Goal: Task Accomplishment & Management: Manage account settings

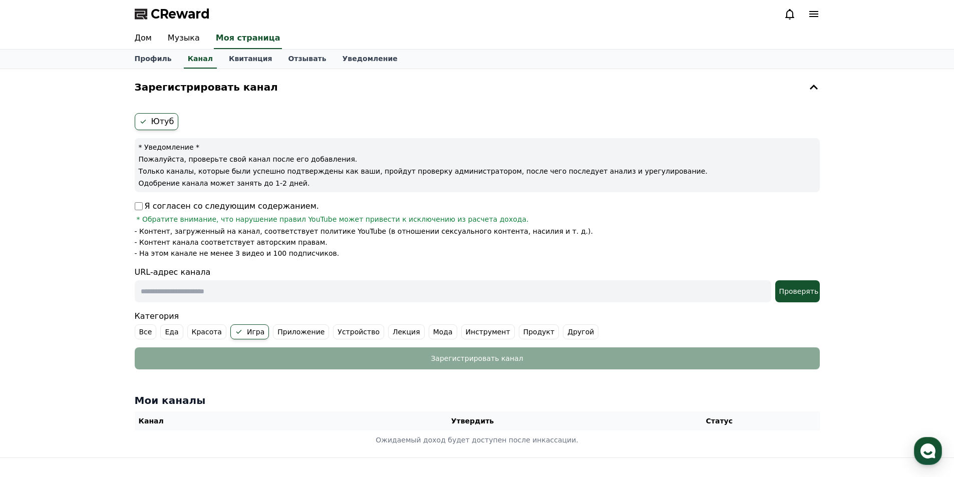
click at [208, 293] on input "text" at bounding box center [453, 292] width 637 height 22
paste input "**********"
type input "**********"
click at [88, 289] on div "Зарегистрировать канал Ютуб * Уведомление * Пожалуйста, проверьте свой канал по…" at bounding box center [477, 263] width 954 height 389
click at [796, 296] on font "Проверять" at bounding box center [800, 292] width 40 height 8
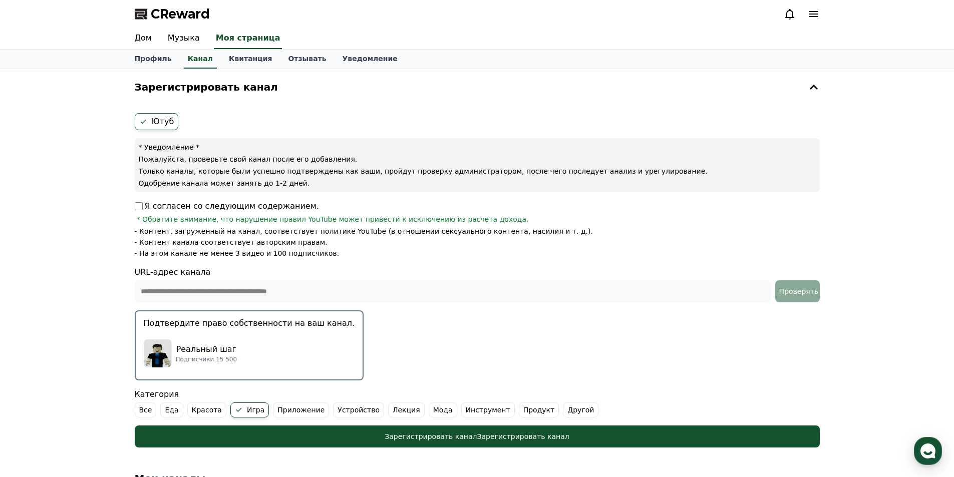
scroll to position [50, 0]
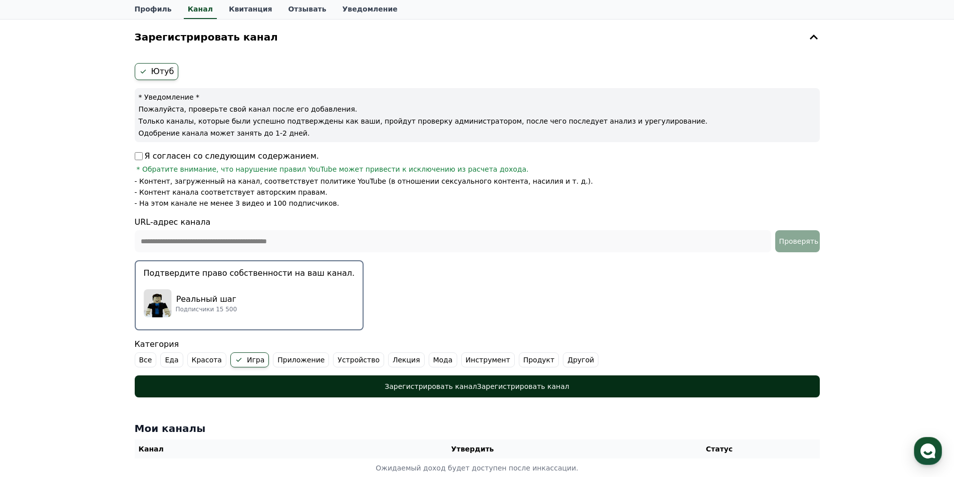
click at [378, 383] on div "Зарегистрировать канал Зарегистрировать канал" at bounding box center [477, 387] width 645 height 10
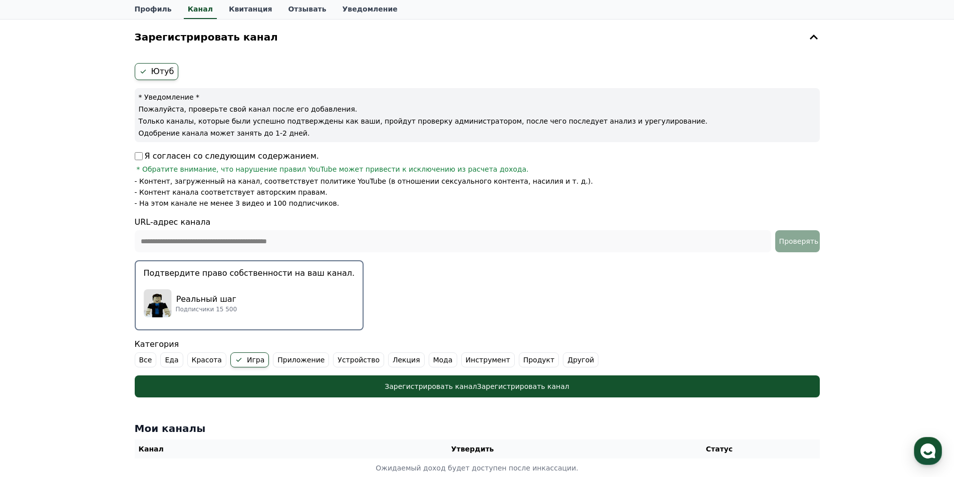
click at [287, 306] on div "Реальный шаг Подписчики 15 500" at bounding box center [249, 304] width 211 height 40
click at [284, 288] on div "Реальный шаг Подписчики 15 500" at bounding box center [249, 304] width 211 height 40
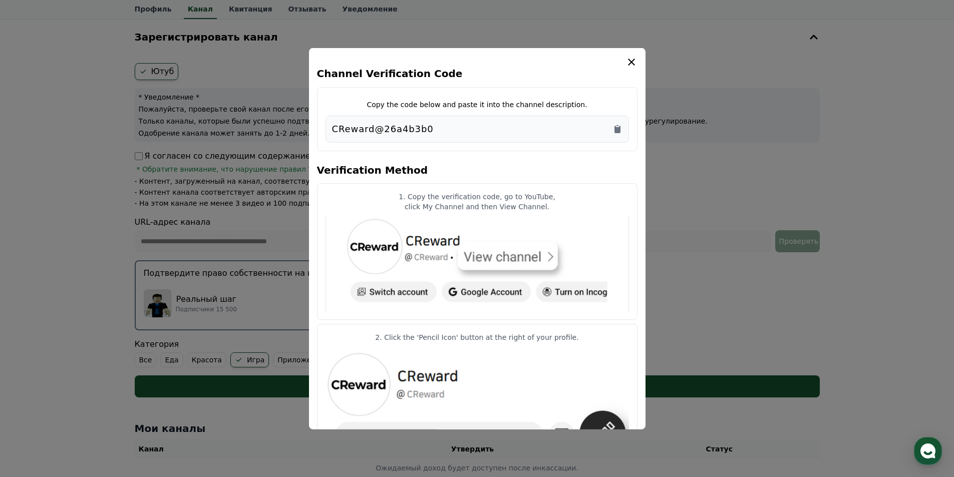
click at [284, 286] on button "close modal" at bounding box center [477, 238] width 954 height 477
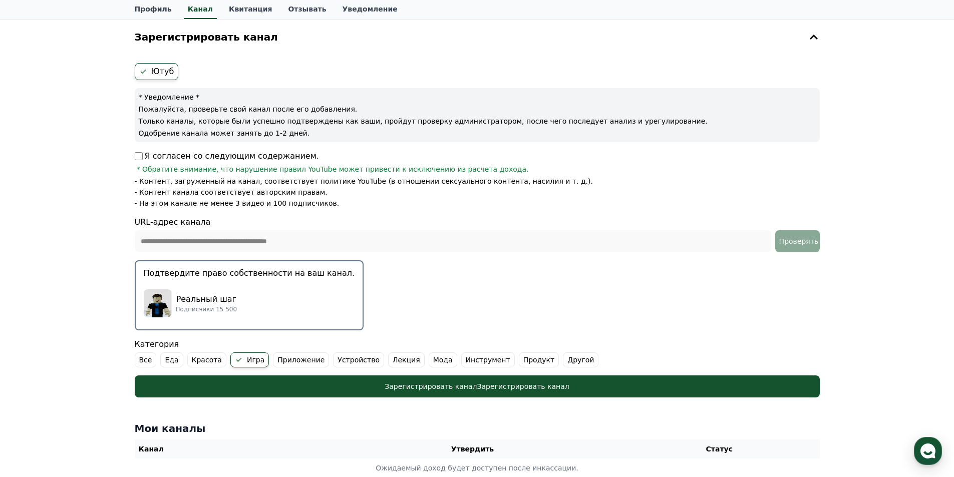
click at [283, 285] on div "Реальный шаг Подписчики 15 500" at bounding box center [249, 304] width 211 height 40
click at [284, 280] on button "Подтвердите право собственности на ваш канал. Реальный шаг Подписчики 15 500" at bounding box center [249, 296] width 229 height 70
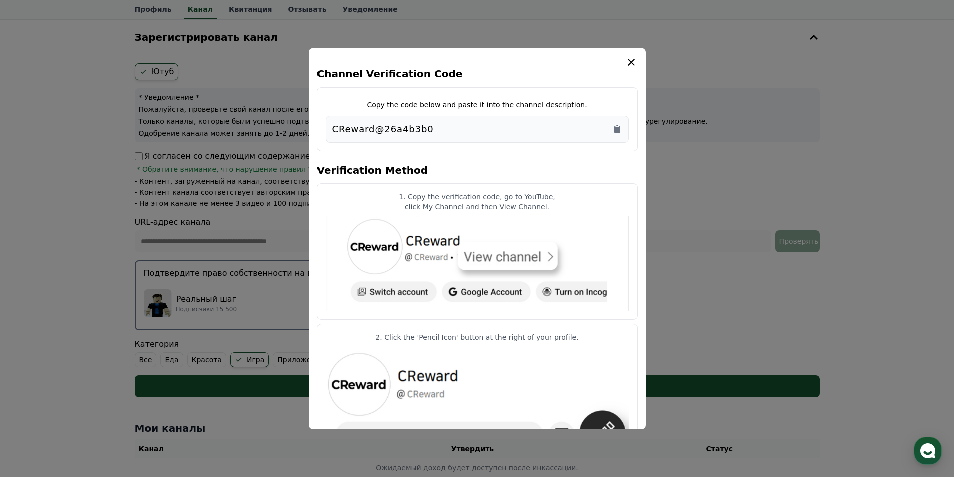
click at [283, 275] on button "close modal" at bounding box center [477, 238] width 954 height 477
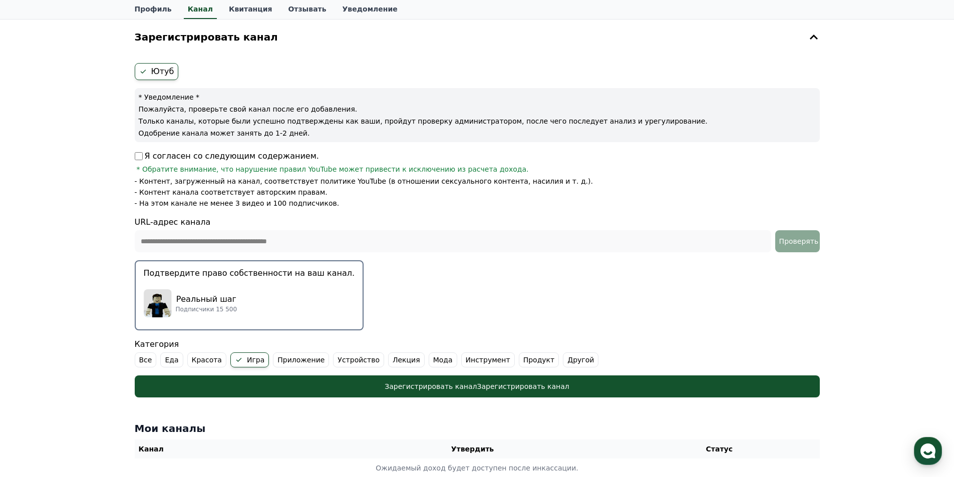
click at [283, 275] on font "Подтвердите право собственности на ваш канал." at bounding box center [249, 274] width 211 height 10
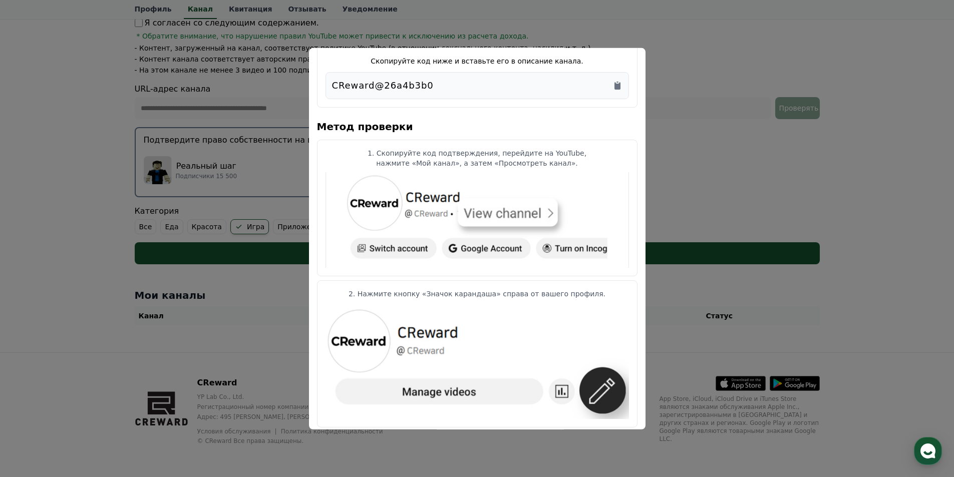
scroll to position [0, 0]
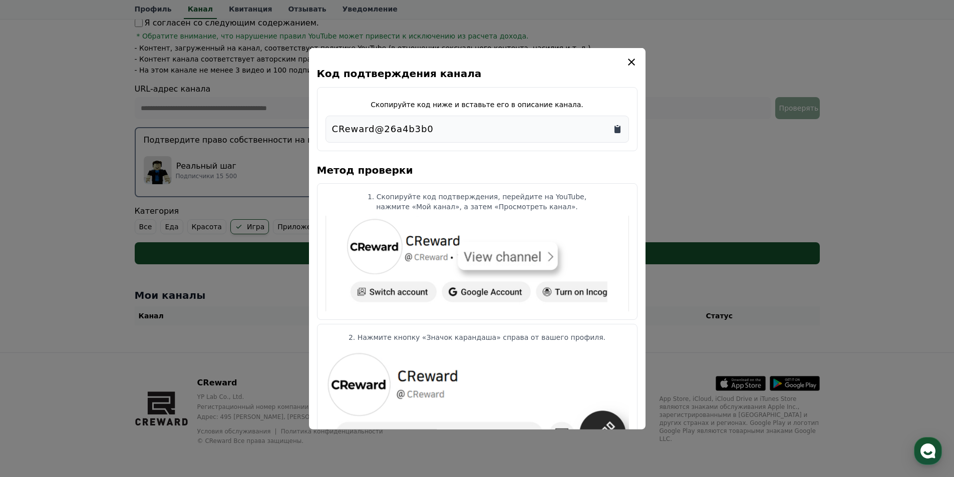
click at [618, 125] on icon "Копировать в буфер обмена" at bounding box center [618, 129] width 10 height 10
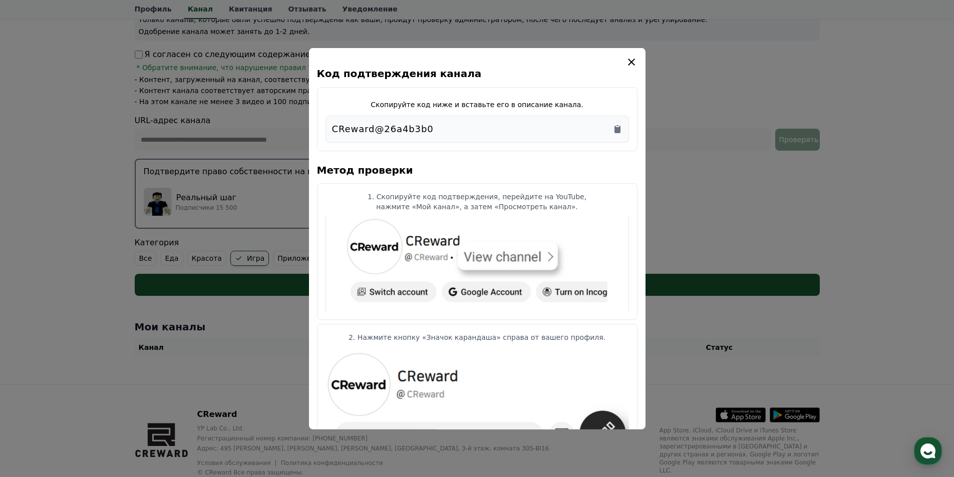
scroll to position [135, 0]
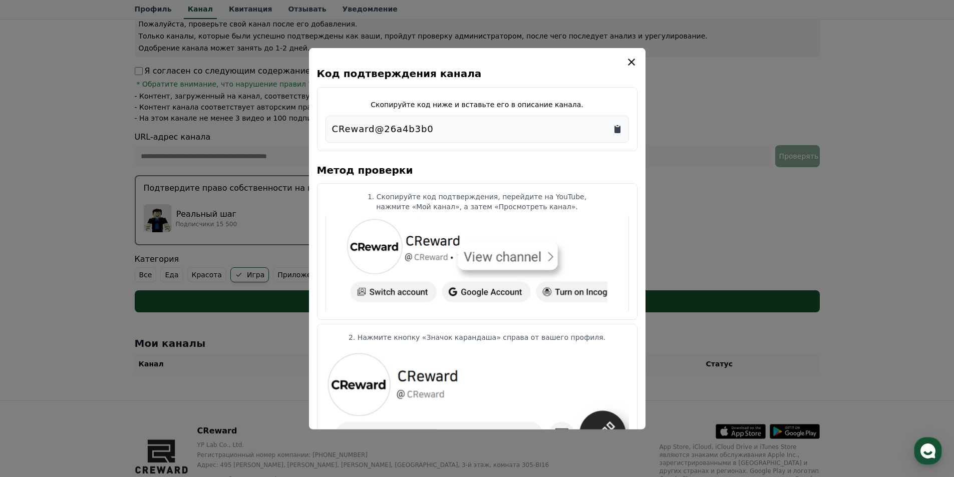
click at [622, 124] on icon "Копировать в буфер обмена" at bounding box center [618, 129] width 10 height 10
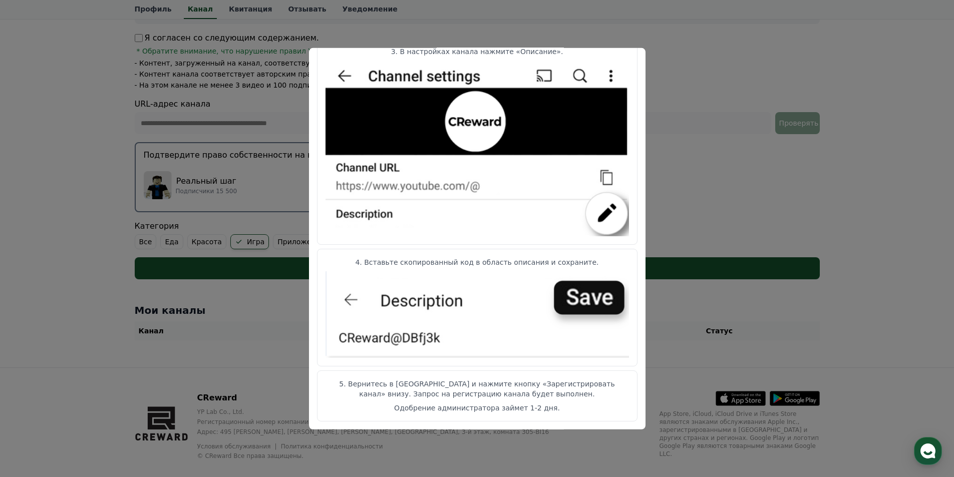
scroll to position [185, 0]
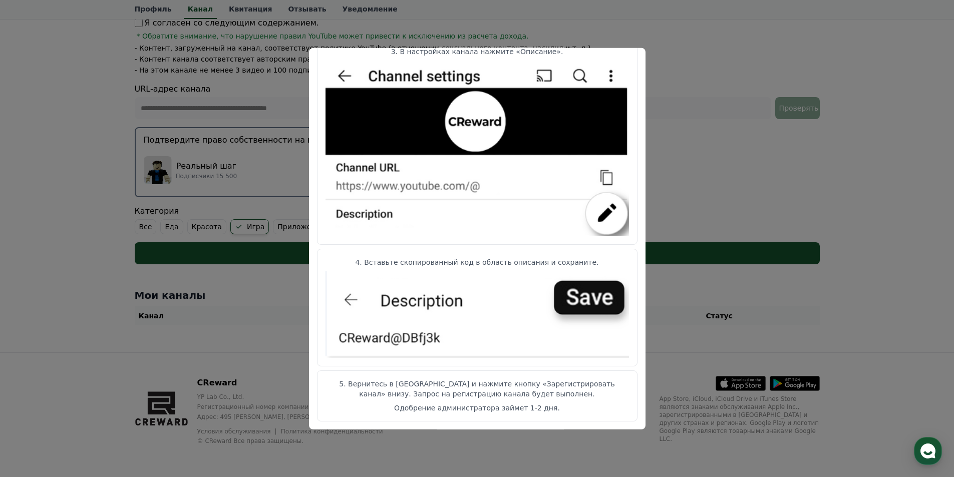
click at [711, 85] on button "закрыть модальное окно" at bounding box center [477, 238] width 954 height 477
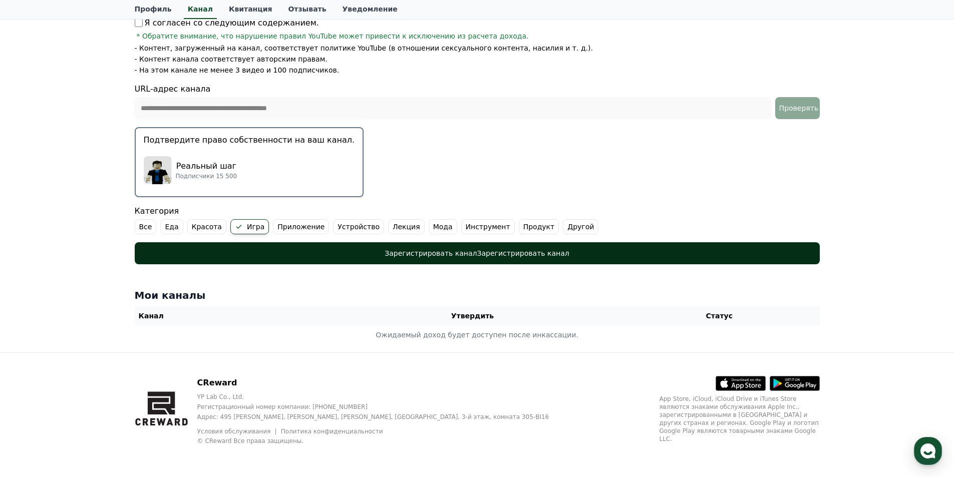
click at [398, 248] on div "Зарегистрировать канал Зарегистрировать канал" at bounding box center [477, 253] width 645 height 10
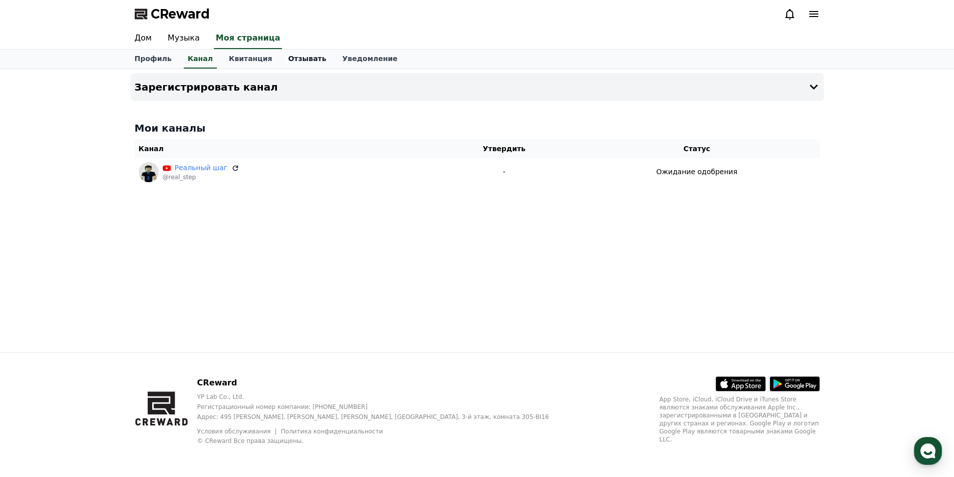
click at [289, 65] on link "Отзывать" at bounding box center [307, 59] width 54 height 19
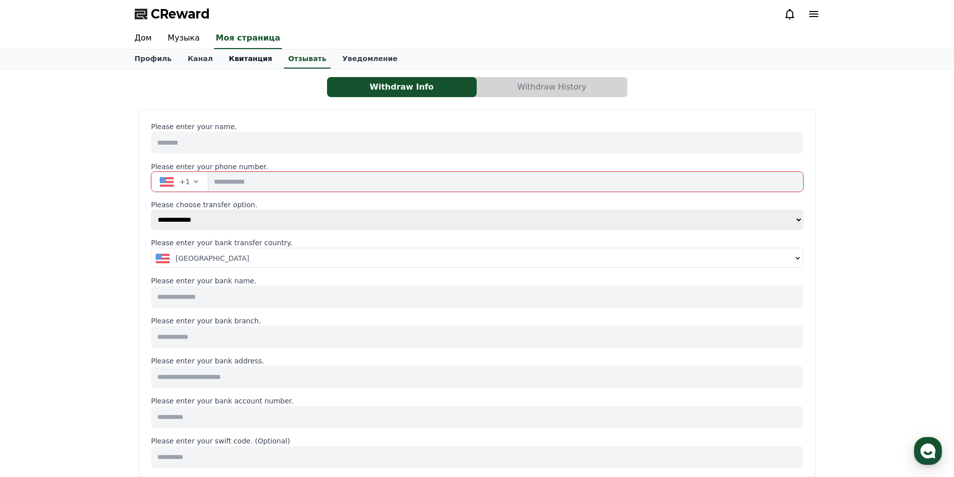
select select
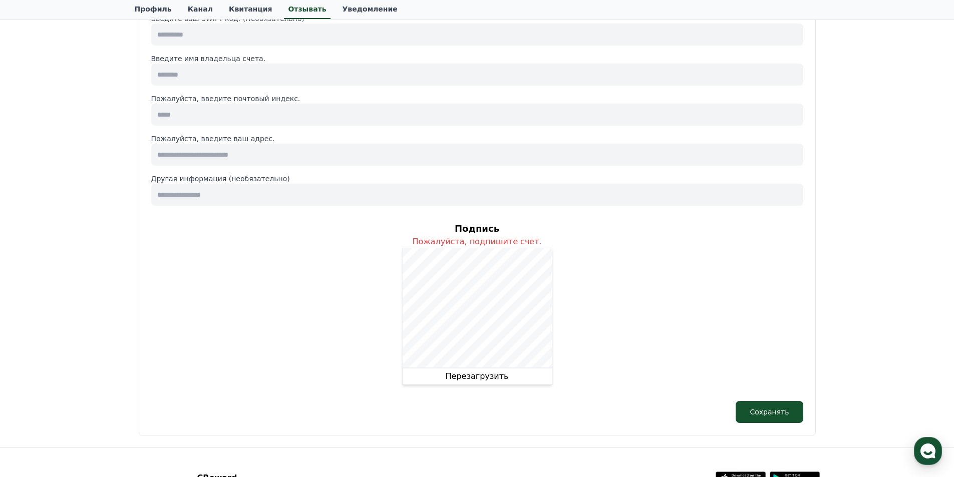
scroll to position [518, 0]
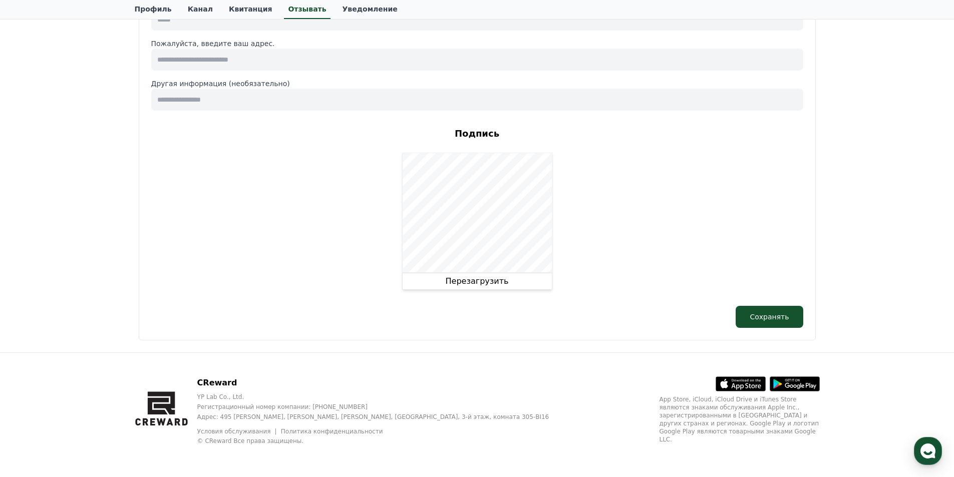
click at [586, 239] on div "Подпись Пожалуйста, подпишите счет. Перезагрузить" at bounding box center [477, 208] width 652 height 179
drag, startPoint x: 535, startPoint y: 283, endPoint x: 534, endPoint y: 290, distance: 7.6
click at [535, 287] on button "Перезагрузить" at bounding box center [477, 281] width 150 height 17
click at [499, 287] on button "Перезагрузить" at bounding box center [477, 281] width 150 height 17
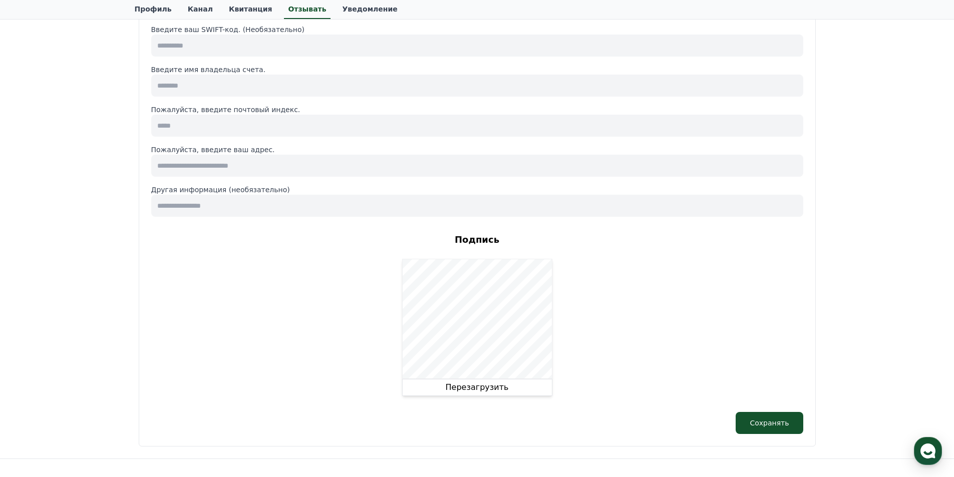
scroll to position [468, 0]
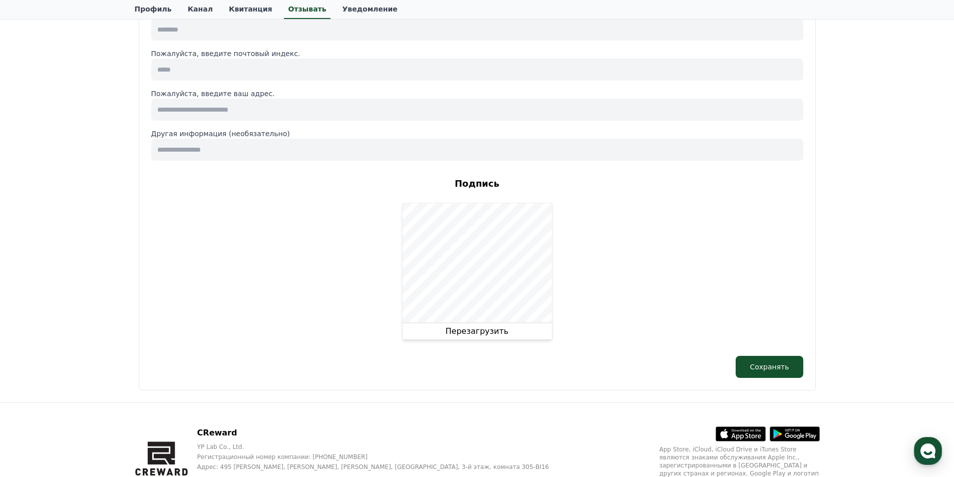
click at [495, 333] on font "Перезагрузить" at bounding box center [477, 332] width 63 height 10
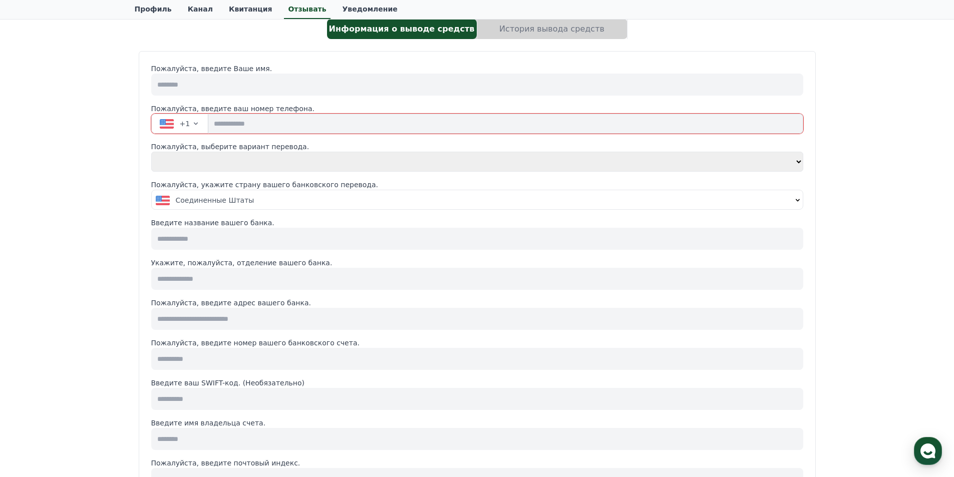
scroll to position [0, 0]
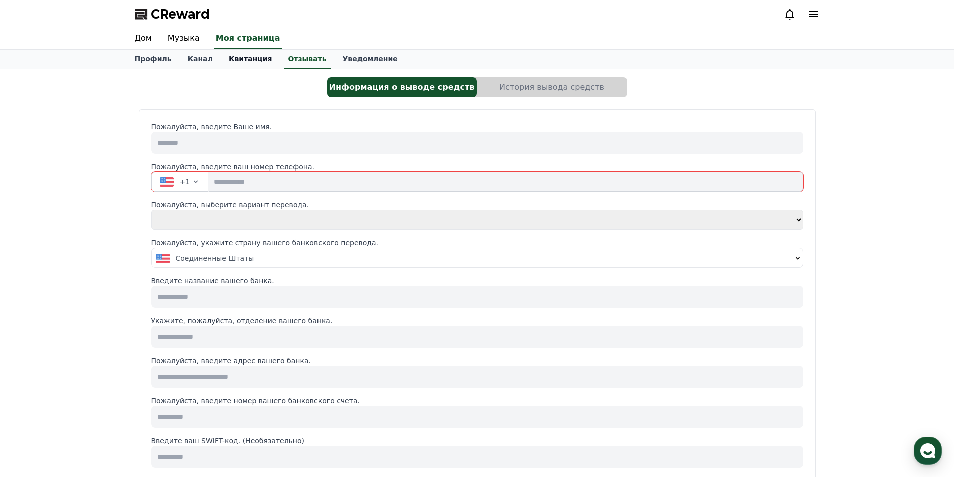
click at [229, 60] on font "Квитанция" at bounding box center [251, 59] width 44 height 8
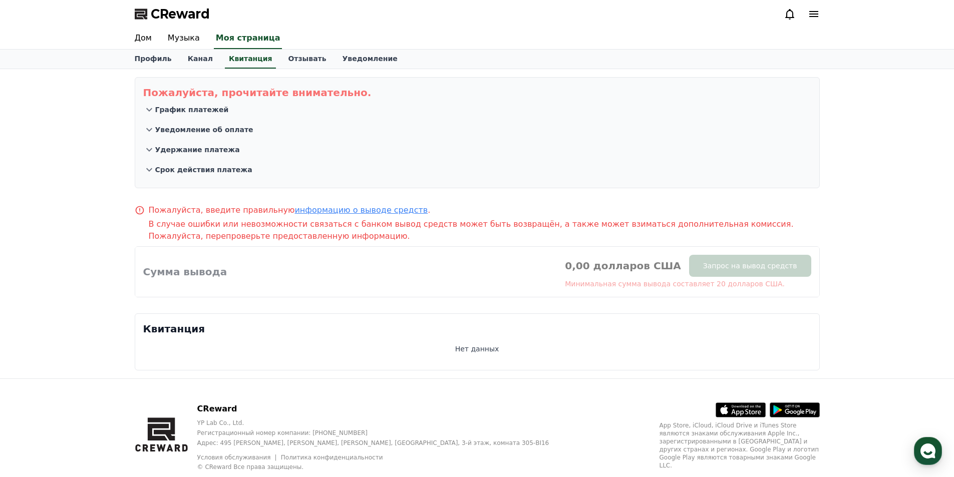
click at [194, 106] on font "График платежей" at bounding box center [192, 110] width 74 height 8
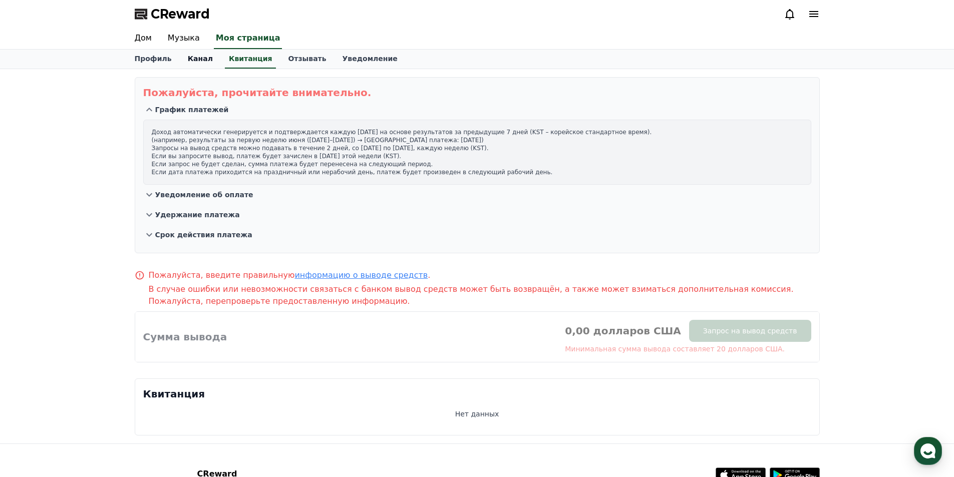
click at [188, 56] on font "Канал" at bounding box center [200, 59] width 25 height 8
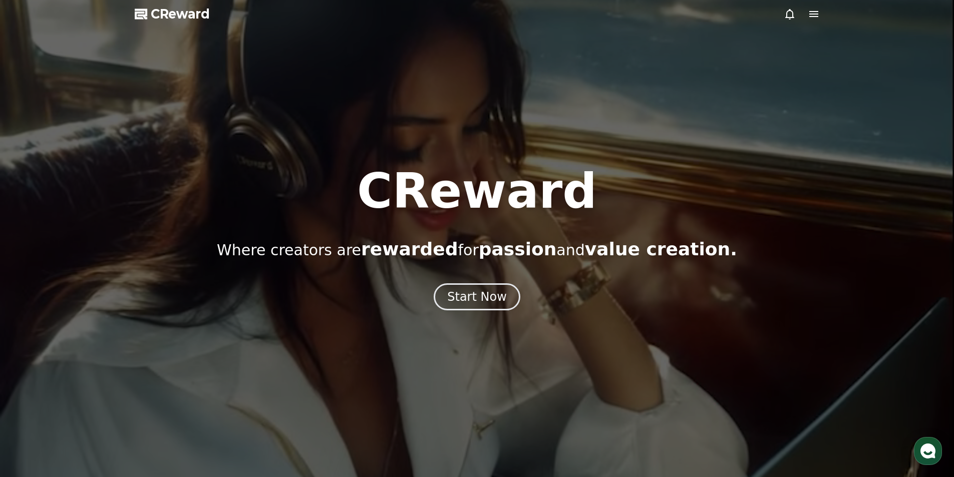
click at [878, 210] on div "CReward Where creators are rewarded for passion and value creation." at bounding box center [477, 213] width 954 height 92
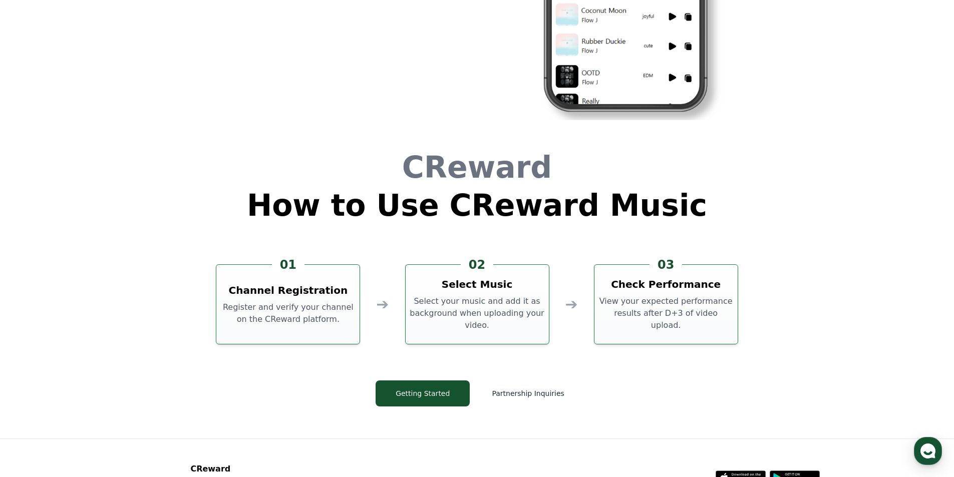
scroll to position [2705, 0]
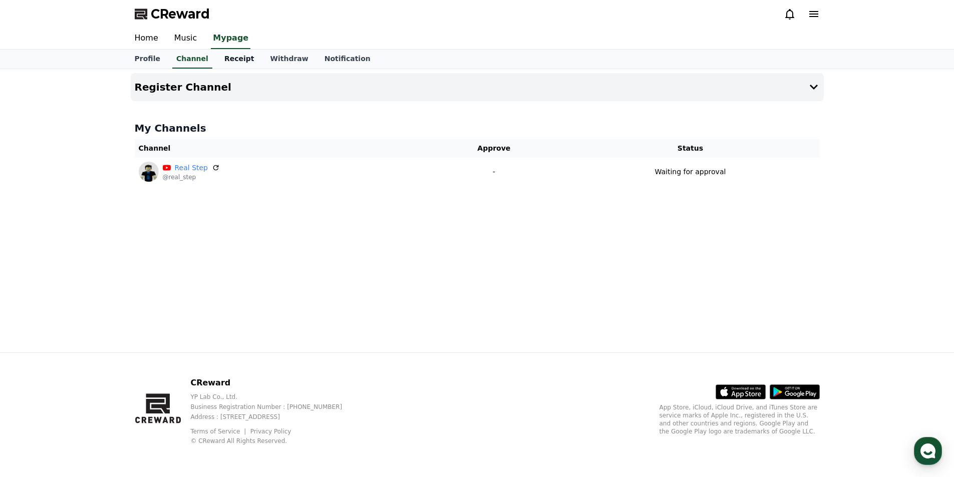
click at [236, 64] on link "Receipt" at bounding box center [239, 59] width 46 height 19
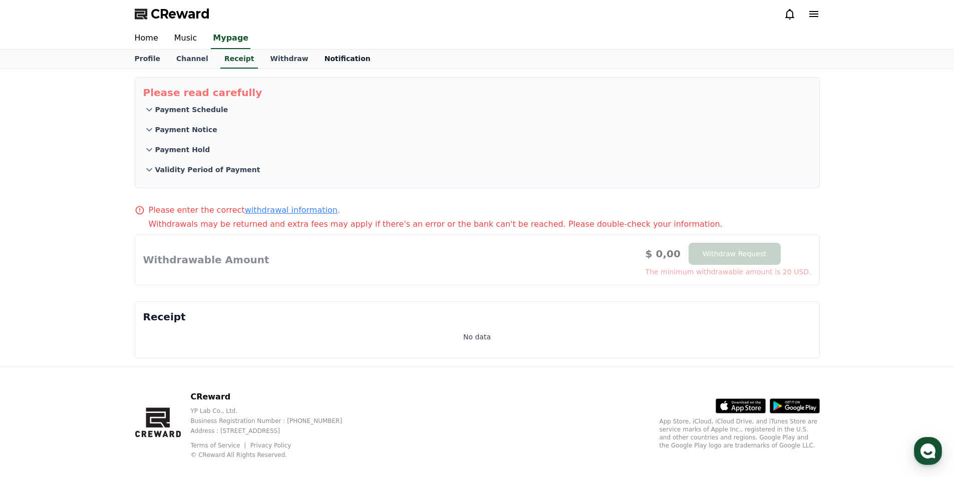
click at [341, 62] on link "Notification" at bounding box center [348, 59] width 62 height 19
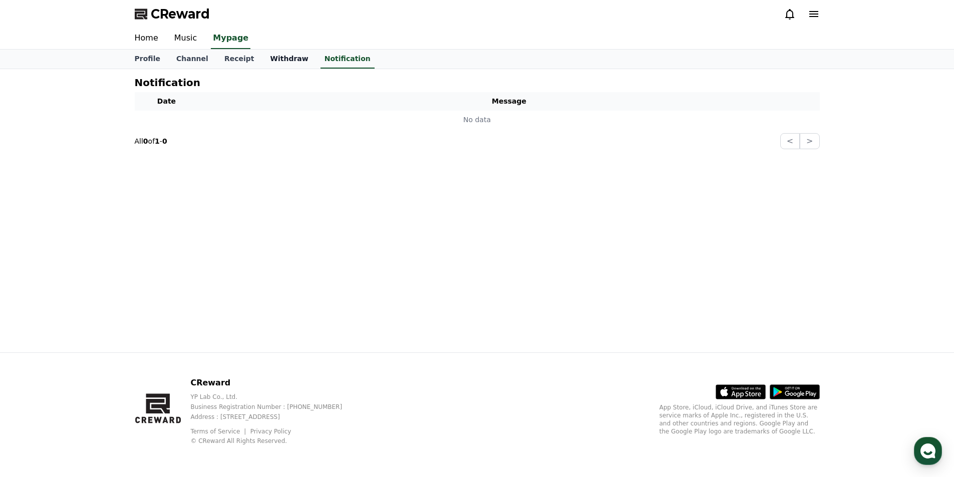
click at [269, 62] on link "Withdraw" at bounding box center [289, 59] width 54 height 19
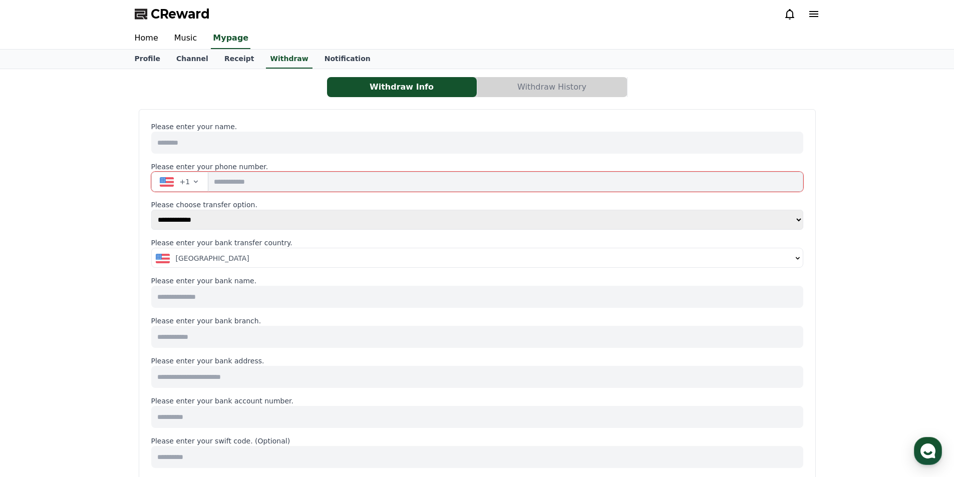
click at [185, 188] on button "+1" at bounding box center [180, 182] width 58 height 20
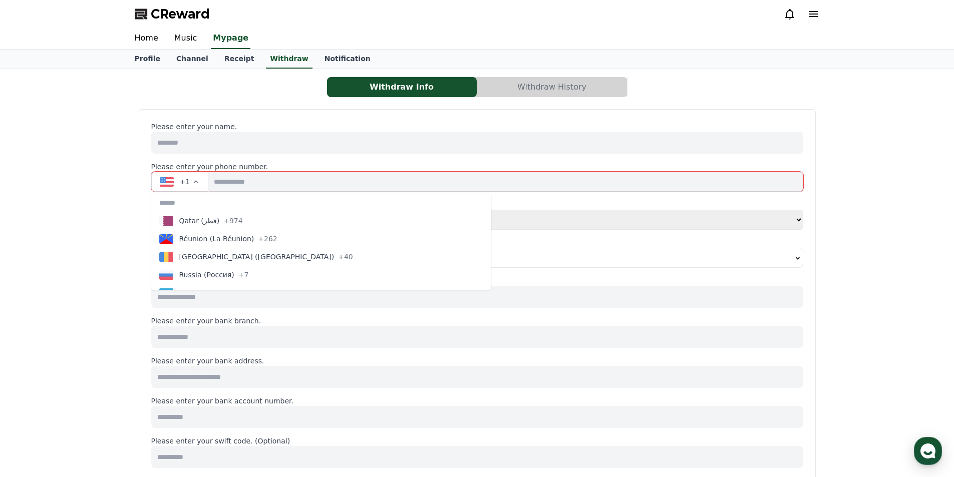
scroll to position [3170, 0]
click at [203, 276] on span "Russia (Россия)" at bounding box center [206, 279] width 55 height 10
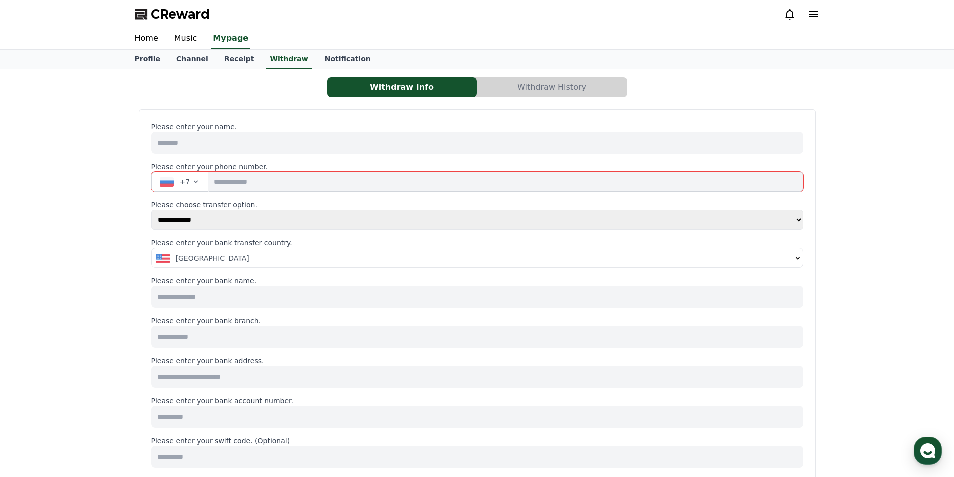
click at [274, 181] on input "tel" at bounding box center [505, 182] width 595 height 20
type input "**********"
click at [219, 223] on select "**********" at bounding box center [477, 220] width 652 height 20
click at [151, 210] on select "**********" at bounding box center [477, 220] width 652 height 20
click at [261, 262] on div "United States" at bounding box center [474, 259] width 636 height 10
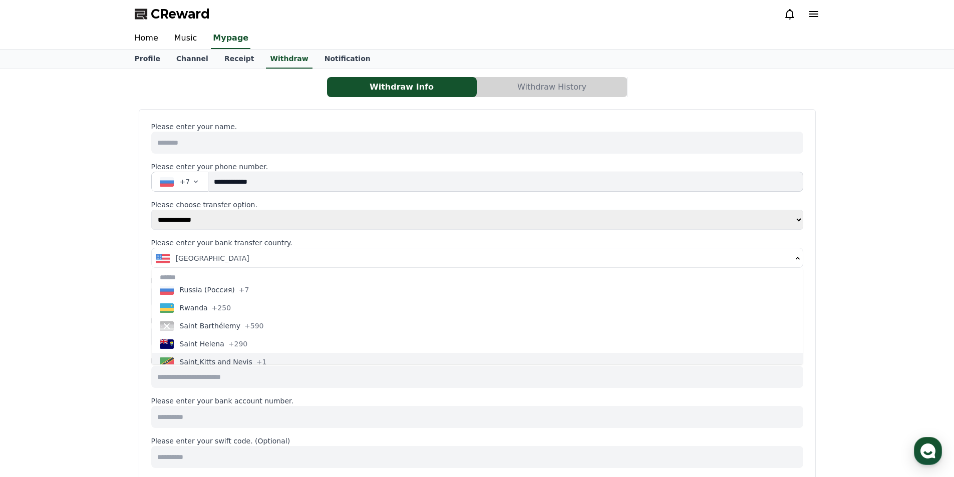
scroll to position [3206, 0]
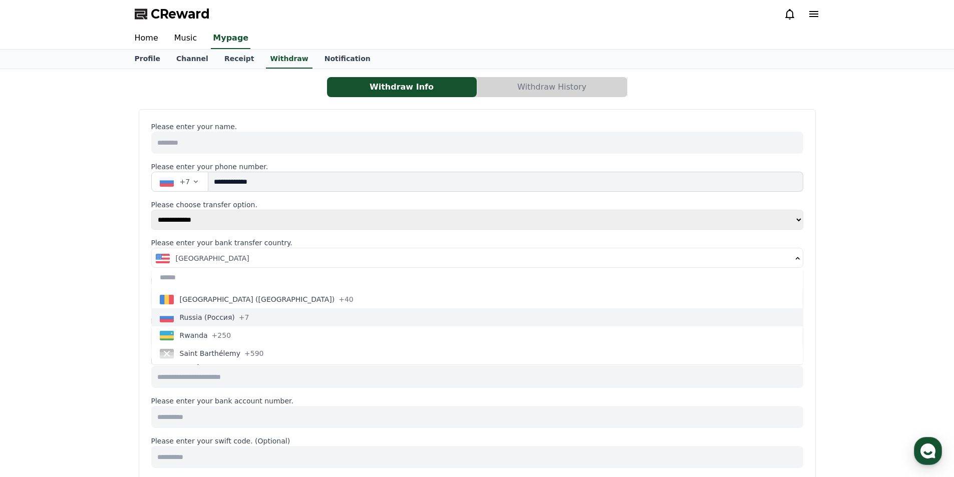
click at [221, 322] on span "Russia (Россия)" at bounding box center [207, 318] width 55 height 10
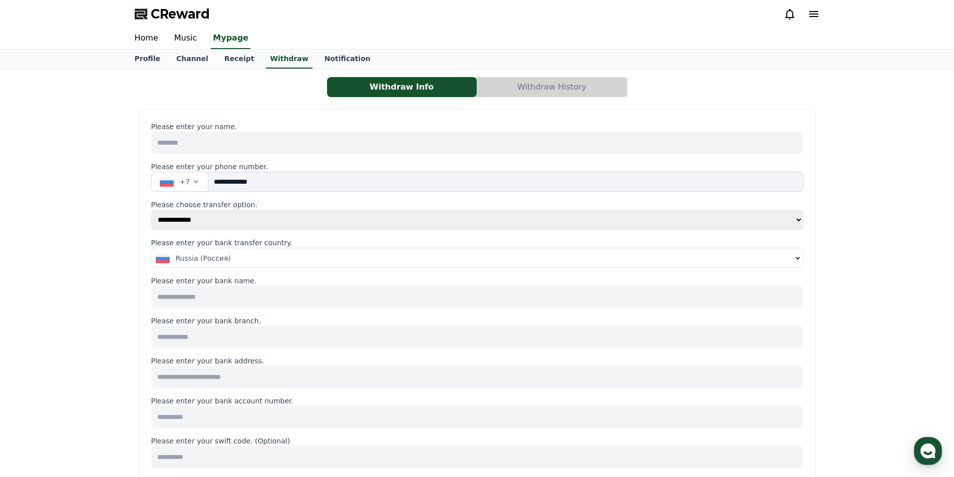
click at [256, 290] on input at bounding box center [477, 297] width 652 height 22
type input "*"
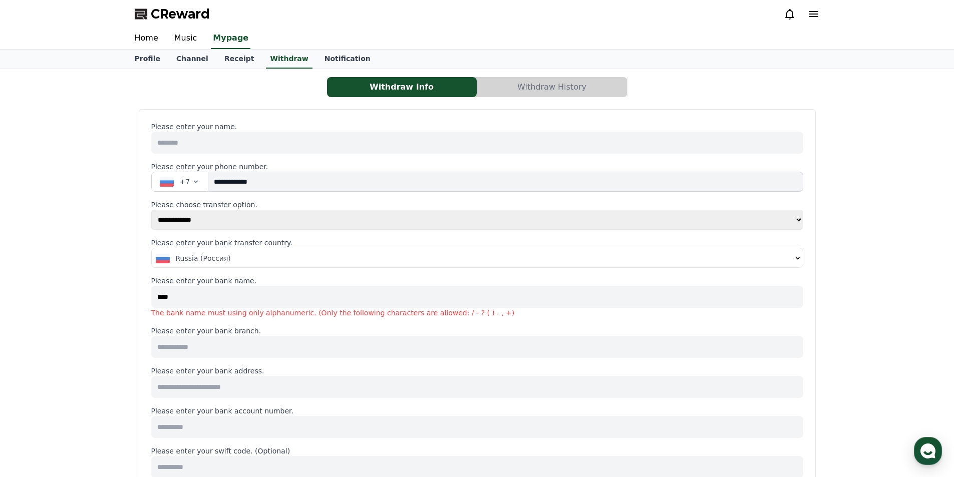
type input "****"
click at [338, 346] on input at bounding box center [477, 347] width 652 height 22
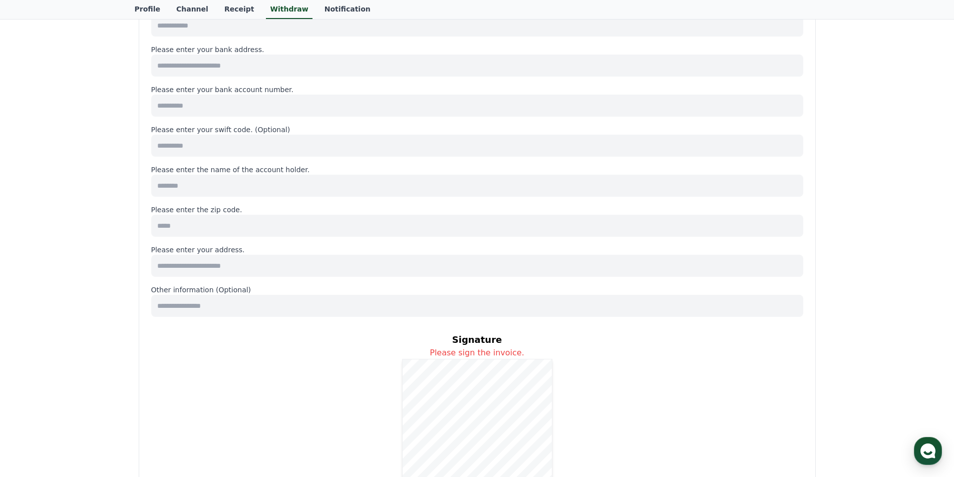
scroll to position [451, 0]
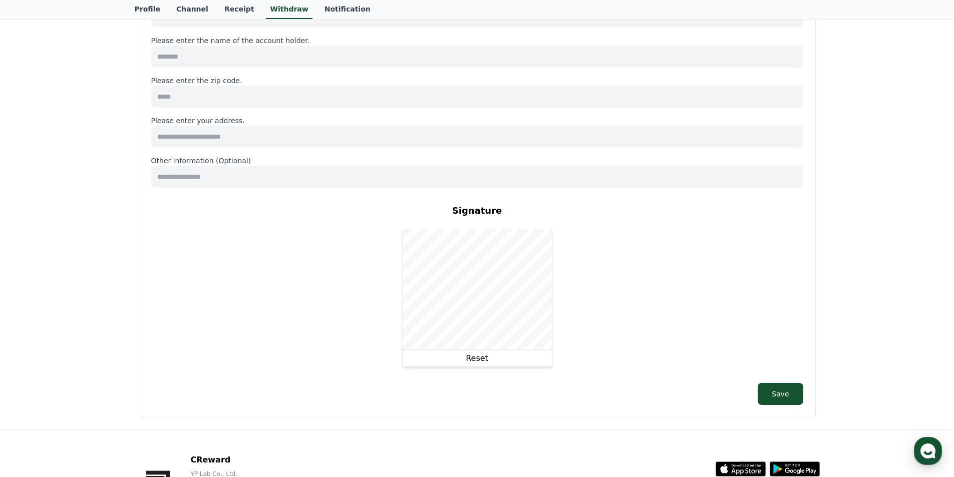
click at [400, 299] on div "Signature Please sign the invoice. Reset" at bounding box center [477, 285] width 652 height 179
click at [464, 361] on button "Reset" at bounding box center [477, 358] width 150 height 17
click at [461, 350] on button "Reset" at bounding box center [477, 358] width 150 height 17
click at [461, 351] on button "Reset" at bounding box center [477, 358] width 150 height 17
click at [467, 362] on button "Reset" at bounding box center [477, 358] width 150 height 17
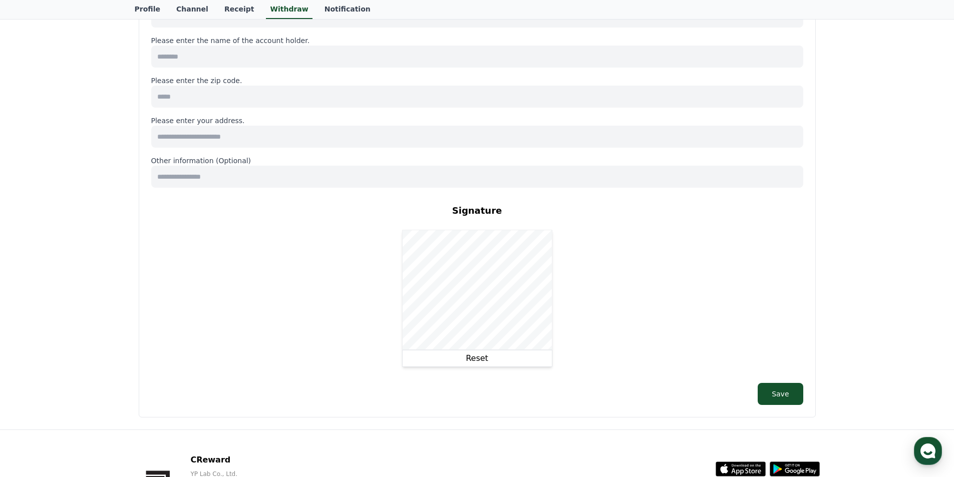
click at [477, 357] on button "Reset" at bounding box center [477, 358] width 150 height 17
click at [351, 316] on div "Signature Please sign the invoice. Reset" at bounding box center [477, 285] width 652 height 179
click at [467, 363] on button "Reset" at bounding box center [477, 358] width 150 height 17
click at [410, 354] on button "Reset" at bounding box center [477, 358] width 150 height 17
click at [460, 362] on button "Reset" at bounding box center [477, 358] width 150 height 17
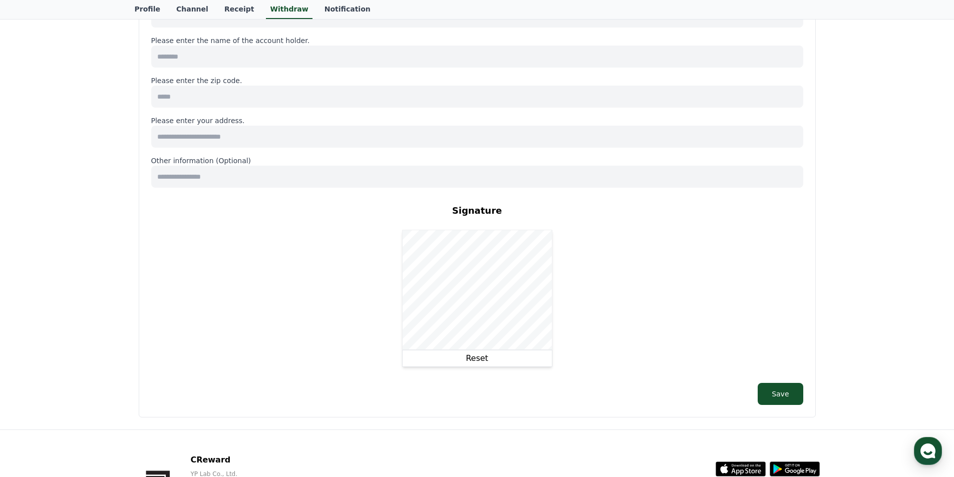
click at [471, 369] on div "Signature Please sign the invoice. Reset" at bounding box center [477, 285] width 652 height 179
click at [458, 357] on button "Reset" at bounding box center [477, 358] width 150 height 17
click at [486, 365] on button "Reset" at bounding box center [477, 358] width 150 height 17
click at [304, 319] on div "Signature Please sign the invoice. Reset" at bounding box center [477, 285] width 652 height 179
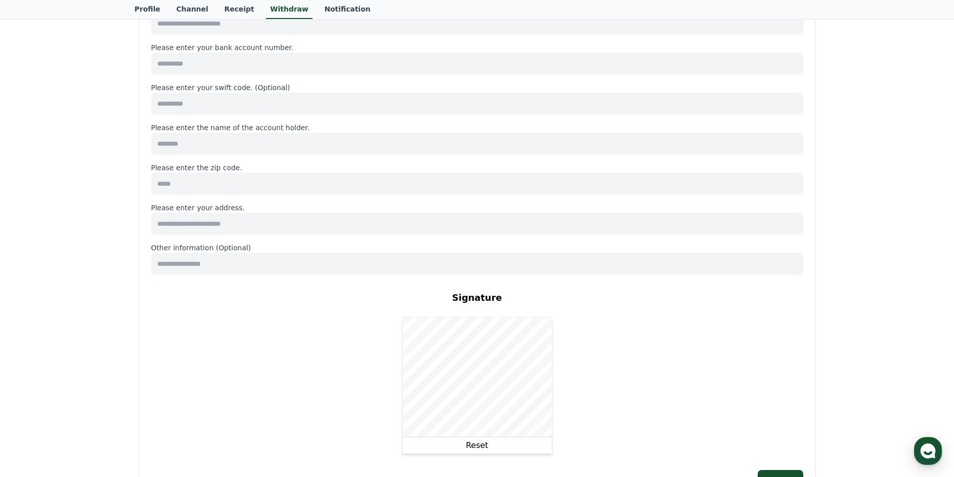
scroll to position [401, 0]
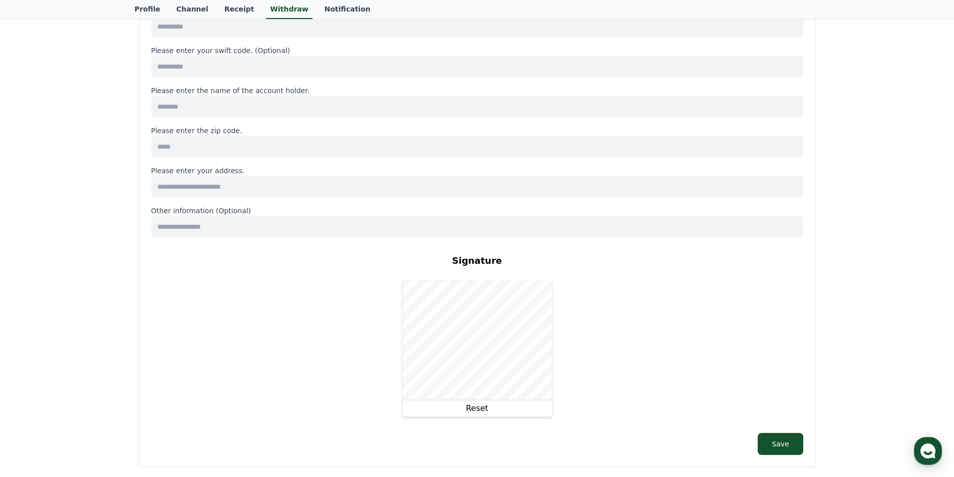
click at [481, 409] on button "Reset" at bounding box center [477, 408] width 150 height 17
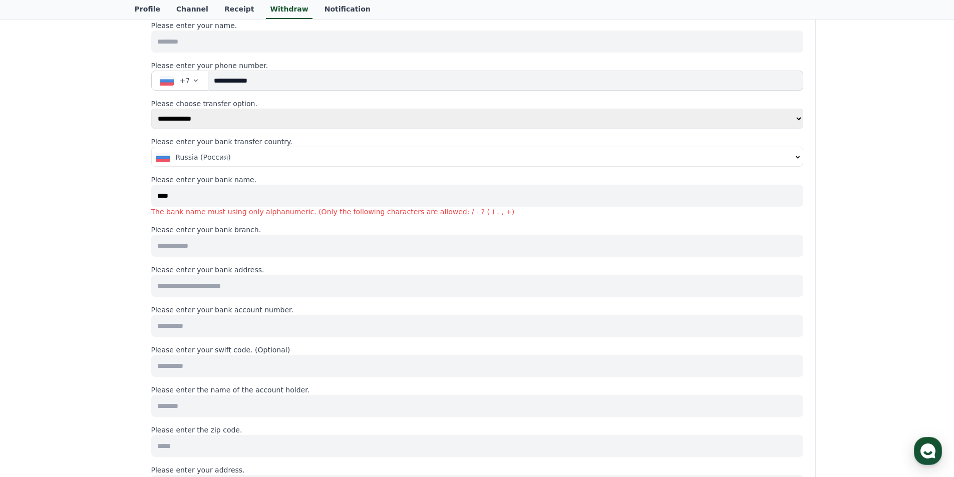
scroll to position [0, 0]
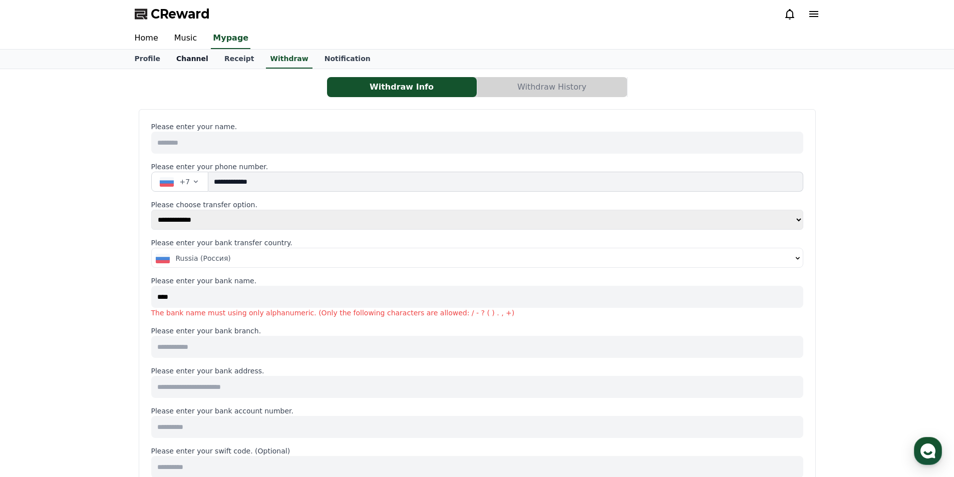
click at [190, 60] on link "Channel" at bounding box center [192, 59] width 48 height 19
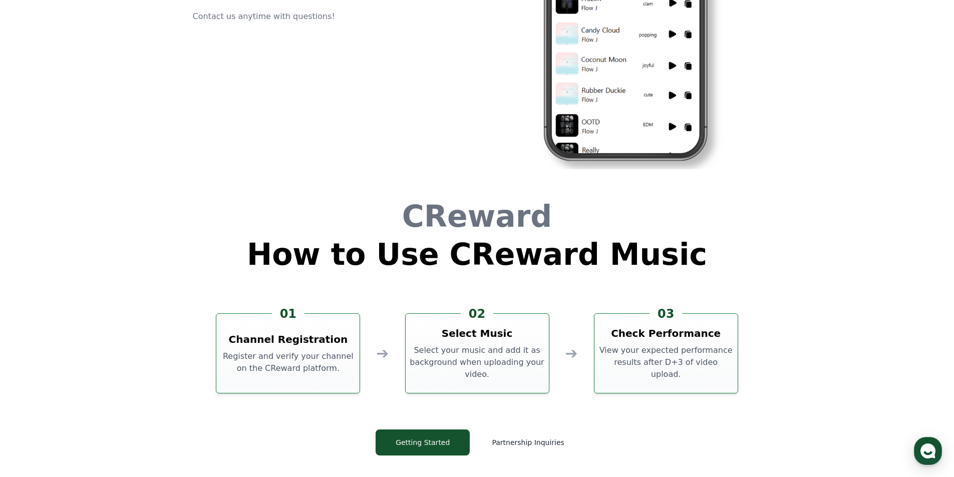
scroll to position [2714, 0]
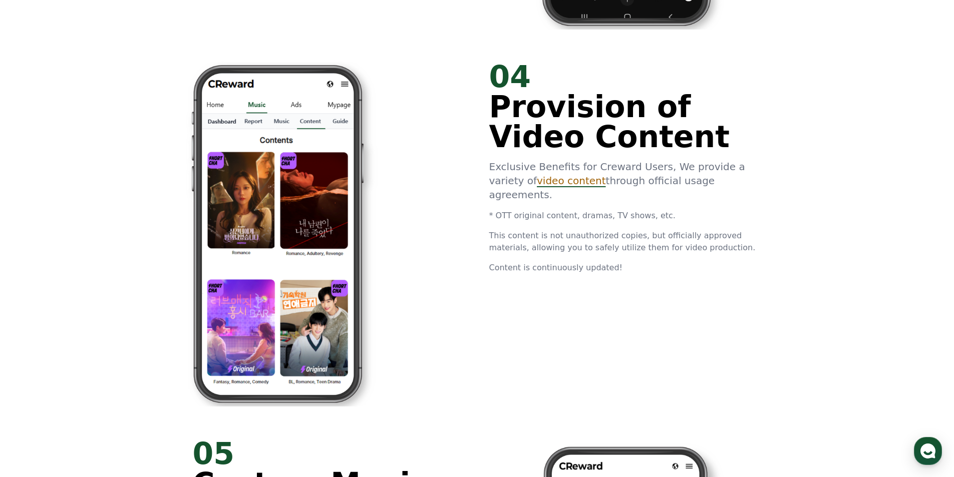
drag, startPoint x: 868, startPoint y: 251, endPoint x: 884, endPoint y: 113, distance: 138.8
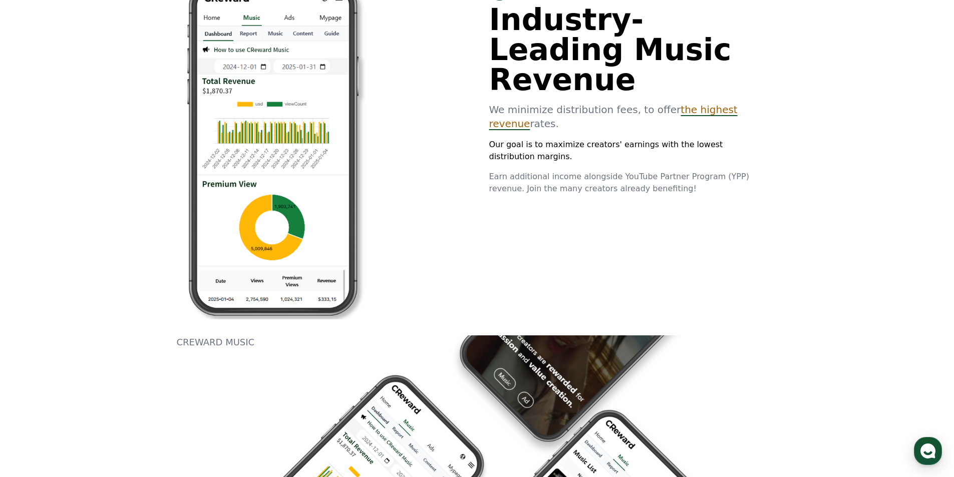
scroll to position [0, 0]
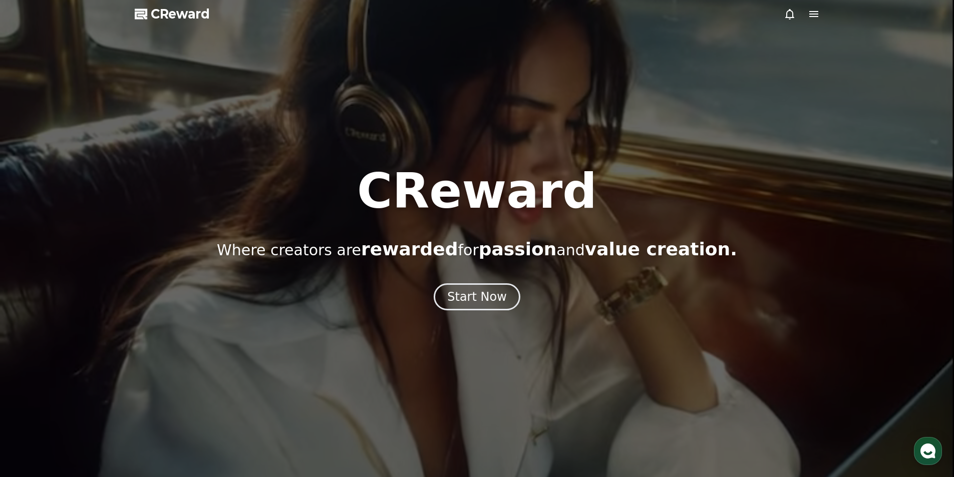
click at [809, 16] on icon at bounding box center [814, 14] width 12 height 12
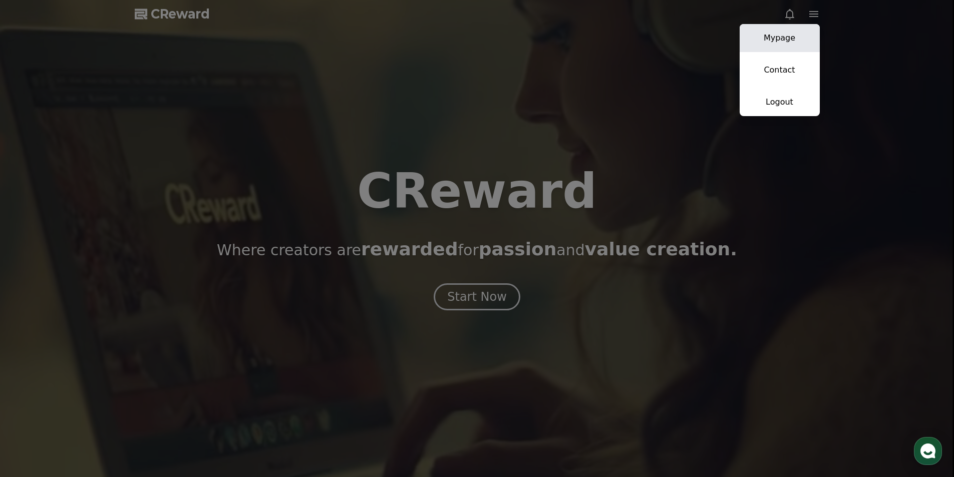
click at [803, 36] on link "Mypage" at bounding box center [780, 38] width 80 height 28
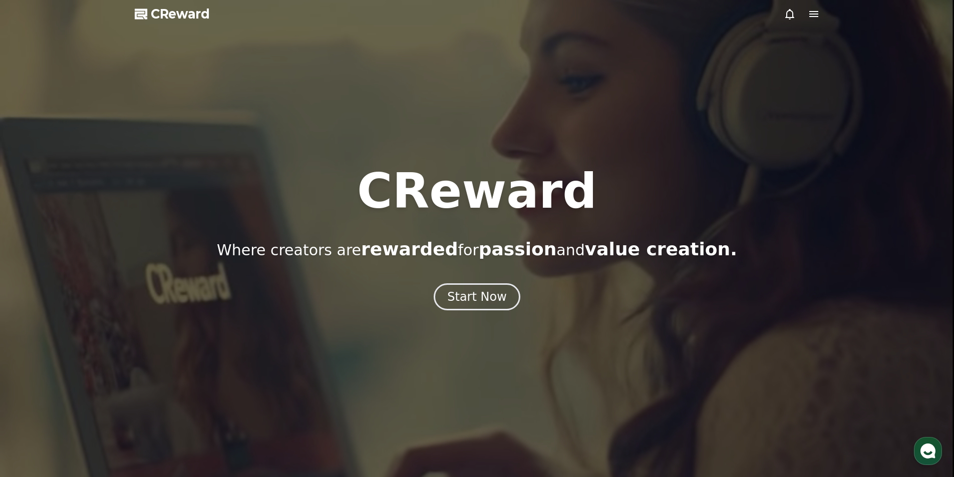
click at [818, 18] on icon at bounding box center [814, 14] width 12 height 12
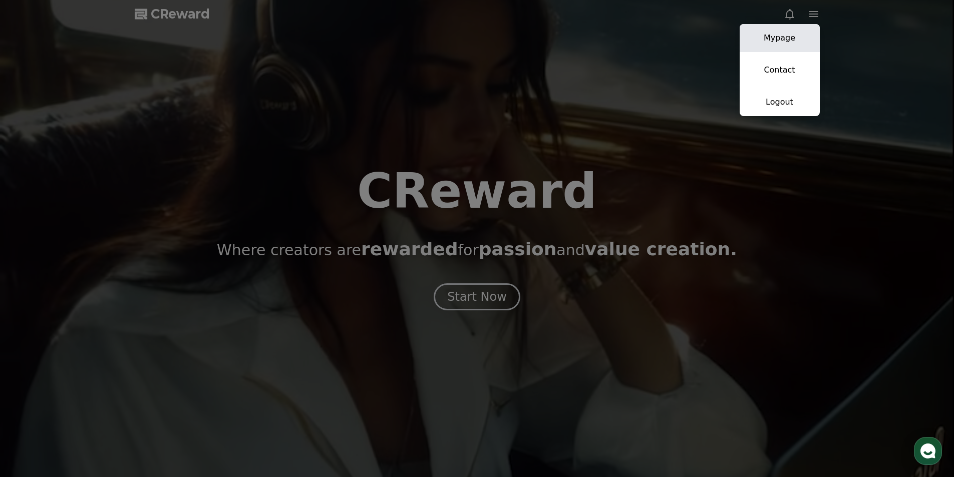
click at [806, 34] on link "Mypage" at bounding box center [780, 38] width 80 height 28
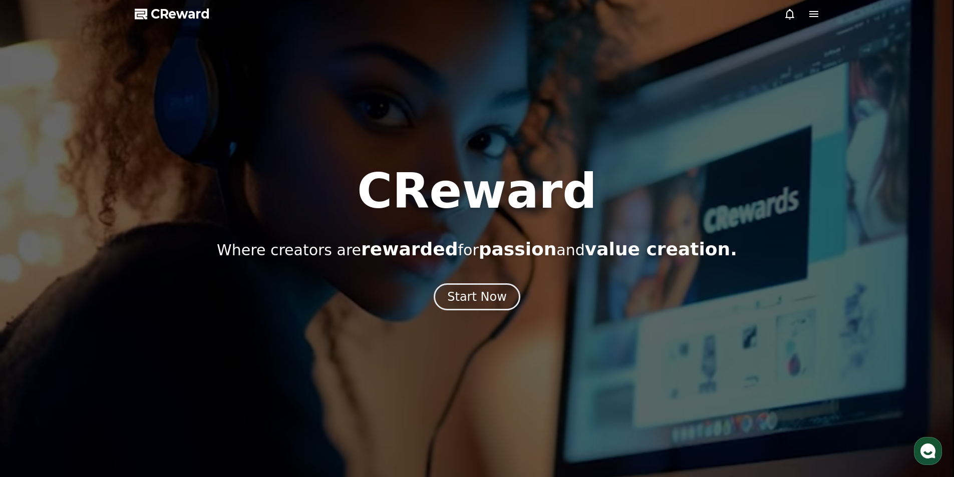
click at [818, 12] on icon at bounding box center [814, 14] width 9 height 6
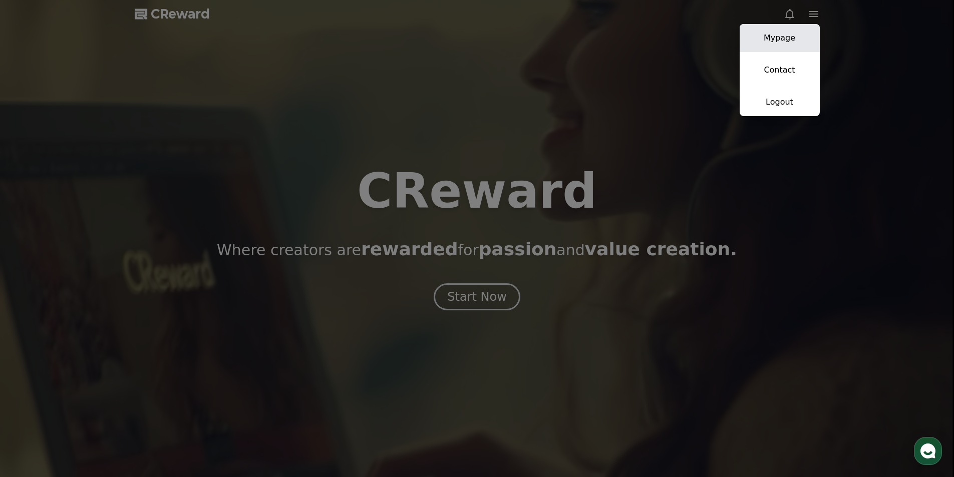
select select "**********"
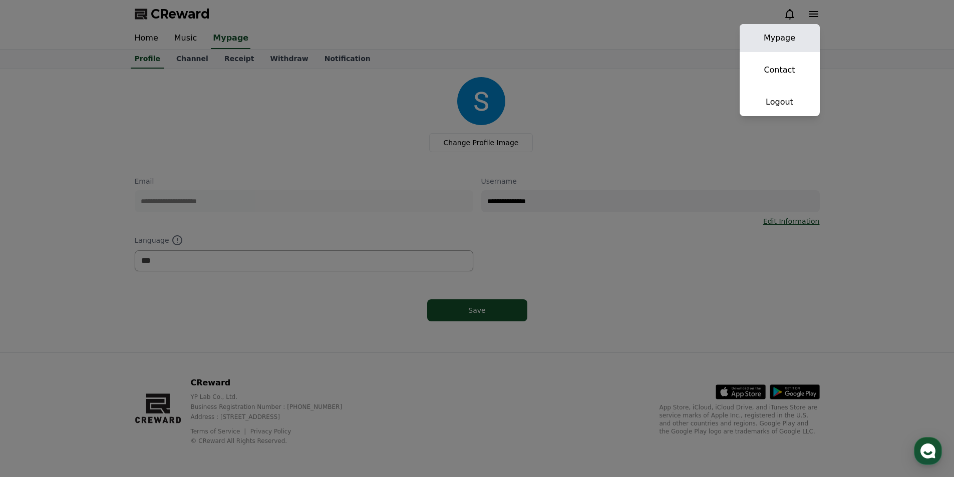
click at [786, 42] on link "Mypage" at bounding box center [780, 38] width 80 height 28
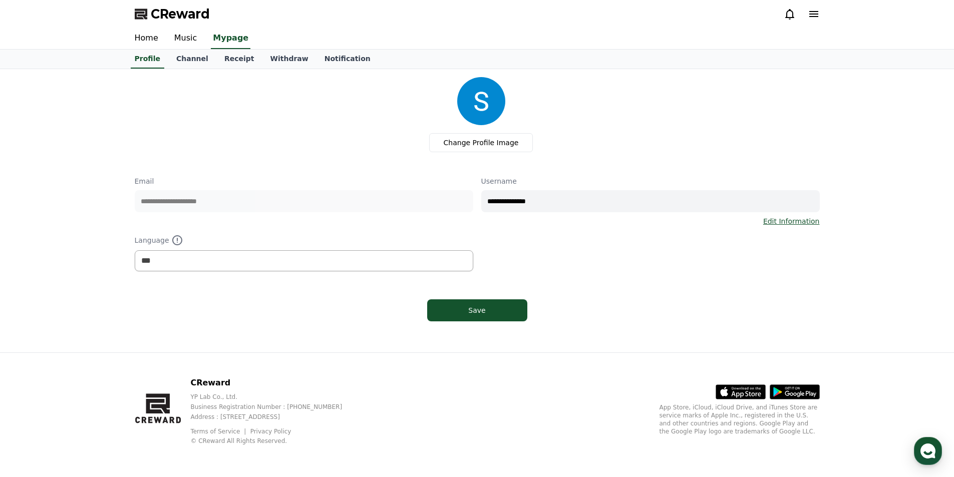
click at [388, 277] on div "**********" at bounding box center [477, 201] width 685 height 248
click at [389, 268] on select "*** ******* ***" at bounding box center [304, 260] width 339 height 21
click at [135, 250] on select "*** ******* ***" at bounding box center [304, 260] width 339 height 21
click at [54, 290] on div "**********" at bounding box center [477, 211] width 954 height 284
click at [194, 65] on link "Channel" at bounding box center [192, 59] width 48 height 19
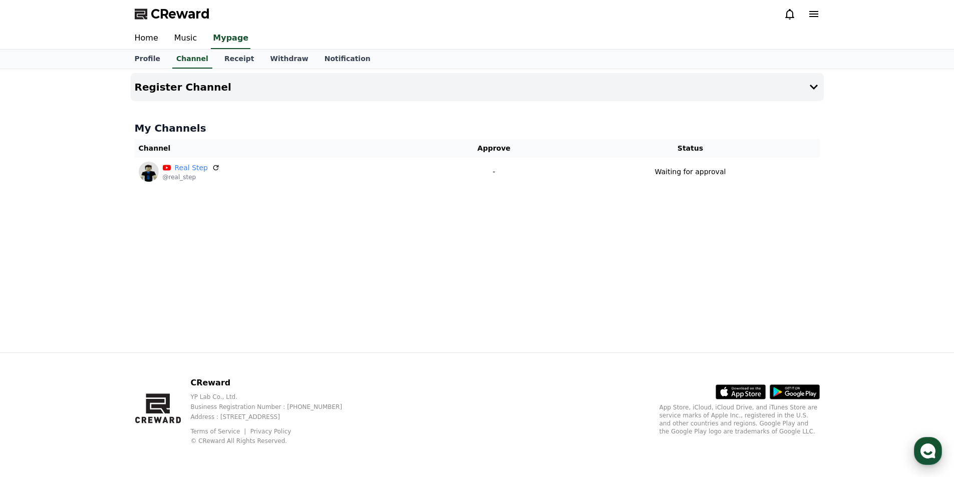
click at [925, 446] on use "button" at bounding box center [928, 451] width 15 height 15
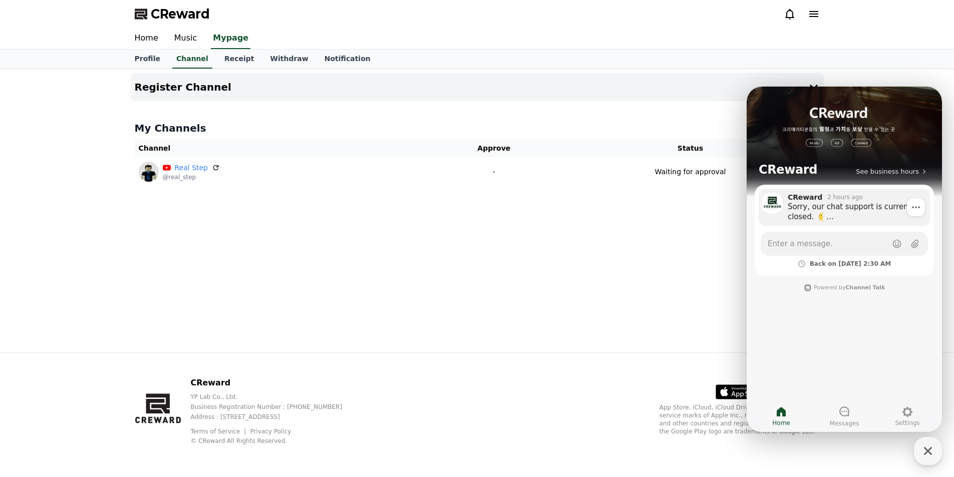
click at [837, 210] on div "Sorry, our chat support is currently closed. Responses may be delayed until our…" at bounding box center [855, 212] width 135 height 20
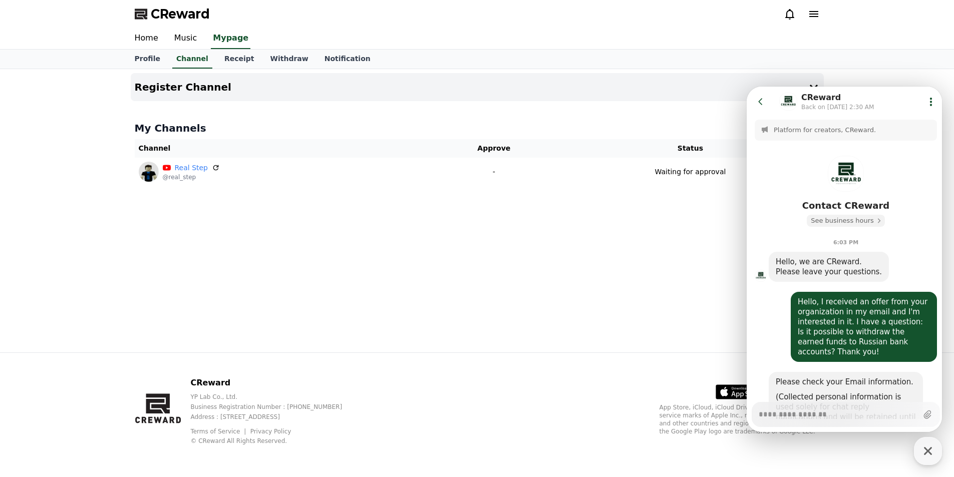
click at [874, 221] on icon at bounding box center [879, 221] width 10 height 10
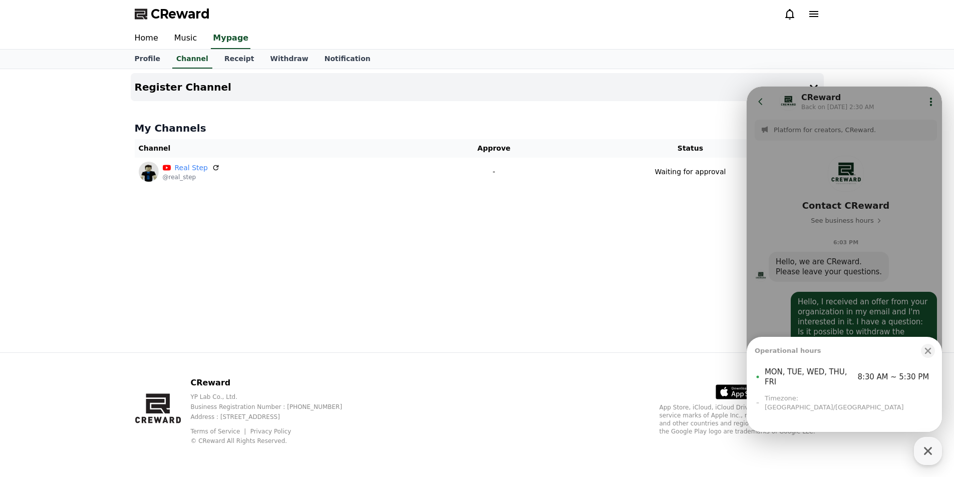
type textarea "*"
click at [929, 356] on icon "button" at bounding box center [928, 351] width 10 height 10
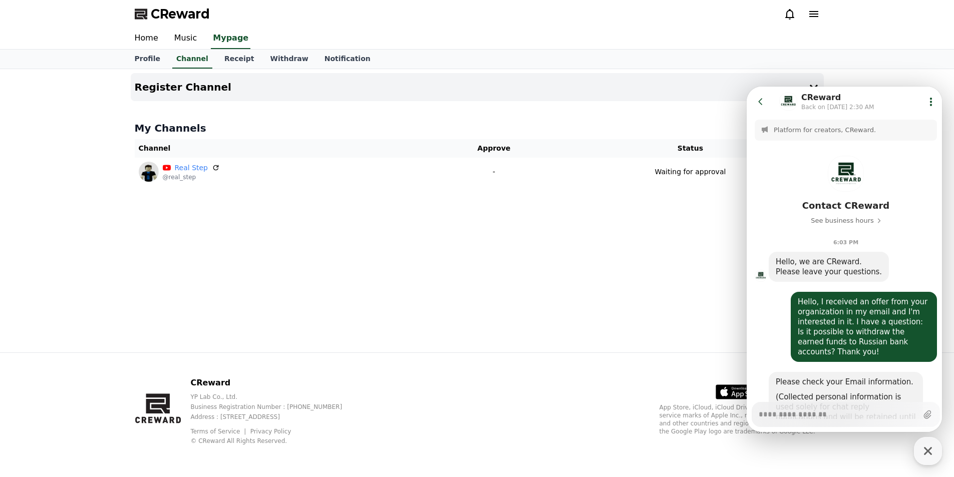
click at [730, 301] on div "Register Channel My Channels Channel Approve Status Real Step @real_step - Wait…" at bounding box center [477, 211] width 701 height 284
click at [758, 107] on button "Go to previous page" at bounding box center [765, 102] width 27 height 20
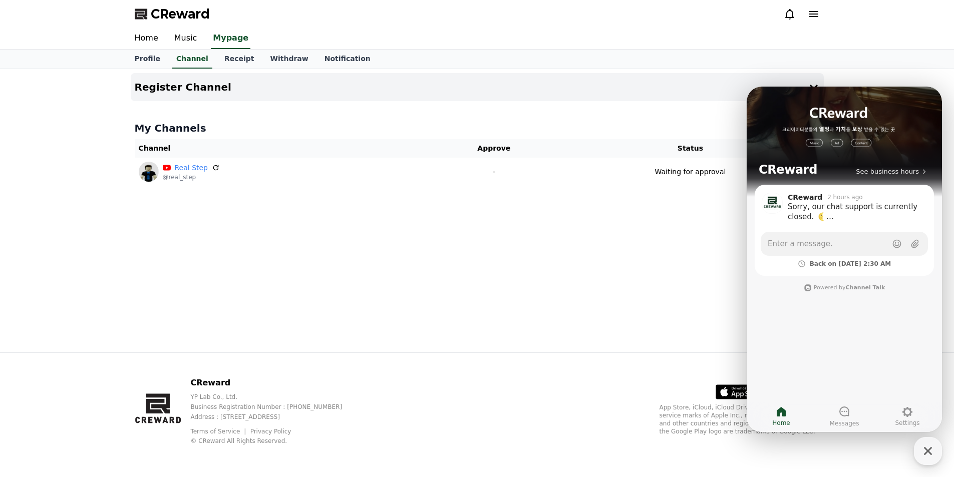
click at [670, 291] on div "Register Channel My Channels Channel Approve Status Real Step @real_step - Wait…" at bounding box center [477, 211] width 701 height 284
